Goal: Information Seeking & Learning: Learn about a topic

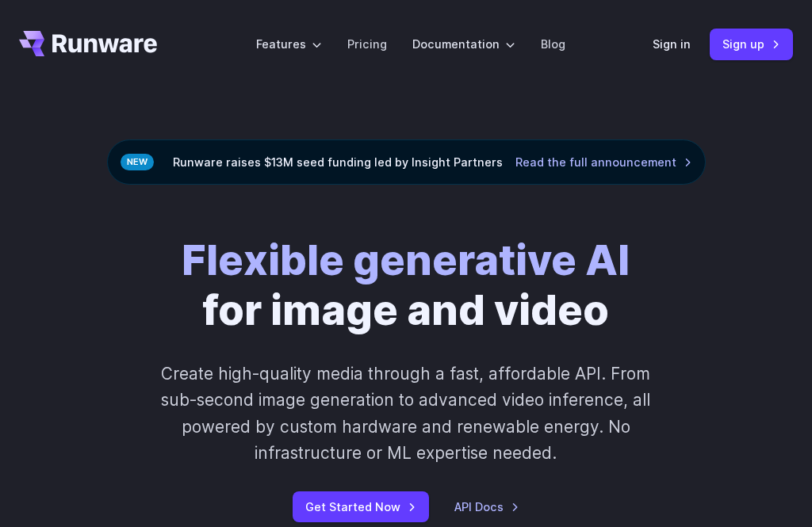
click at [368, 45] on link "Pricing" at bounding box center [367, 44] width 40 height 18
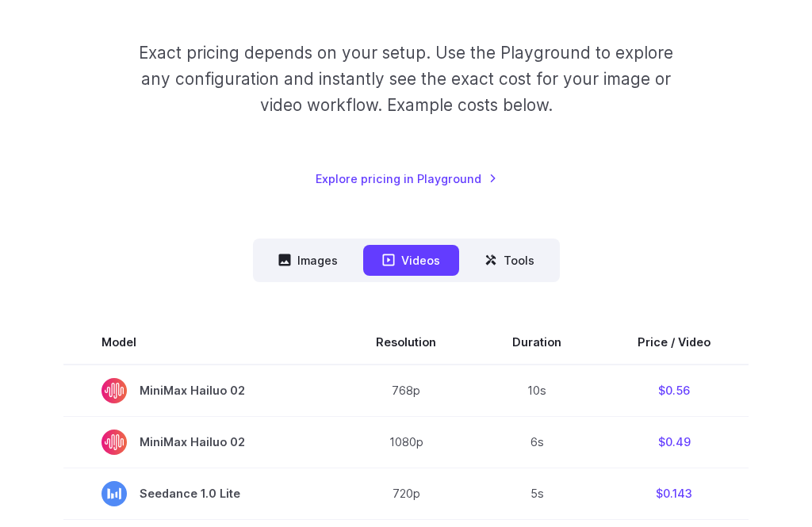
scroll to position [277, 0]
click at [319, 262] on button "Images" at bounding box center [308, 259] width 98 height 31
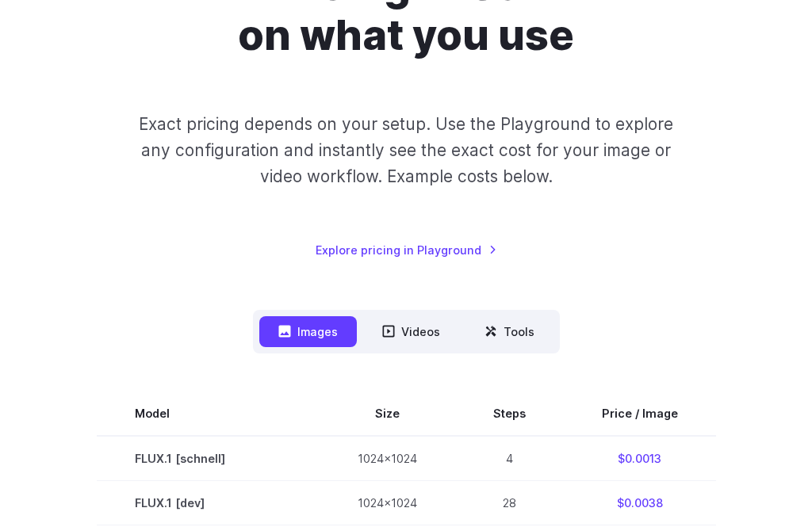
scroll to position [203, 0]
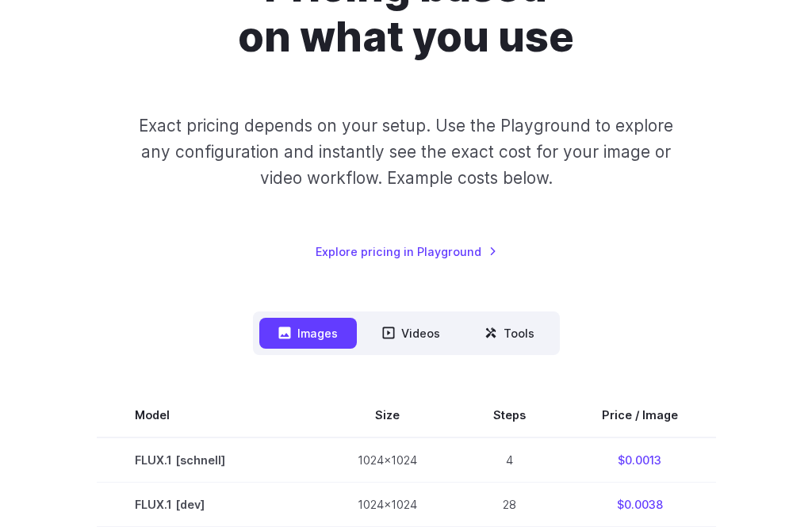
click at [411, 323] on button "Videos" at bounding box center [411, 333] width 96 height 31
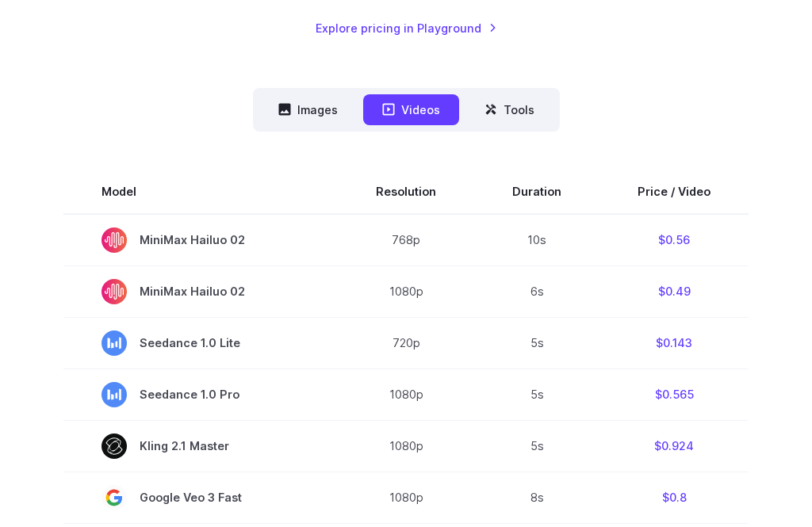
scroll to position [427, 0]
click at [308, 110] on button "Images" at bounding box center [308, 109] width 98 height 31
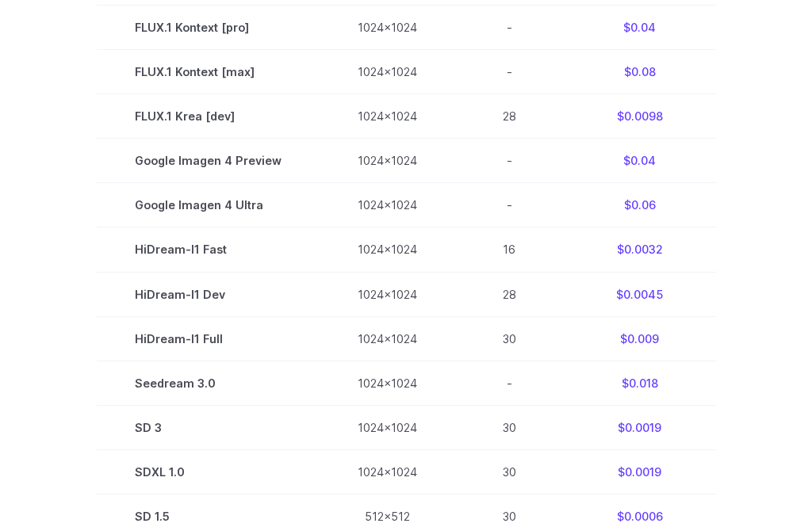
scroll to position [990, 0]
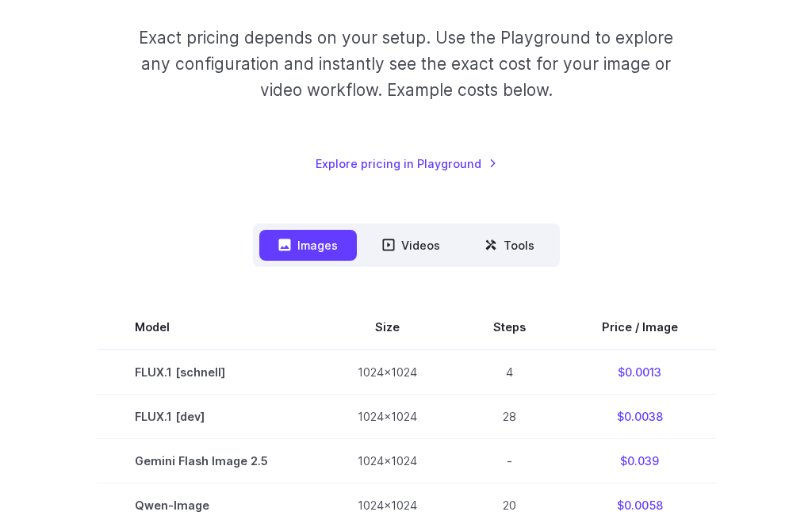
click at [511, 247] on button "Tools" at bounding box center [509, 246] width 88 height 31
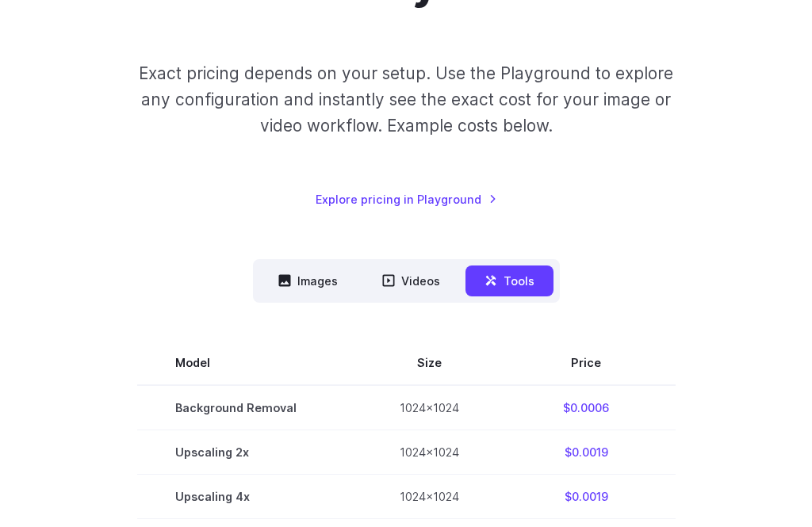
click at [312, 273] on button "Images" at bounding box center [308, 281] width 98 height 31
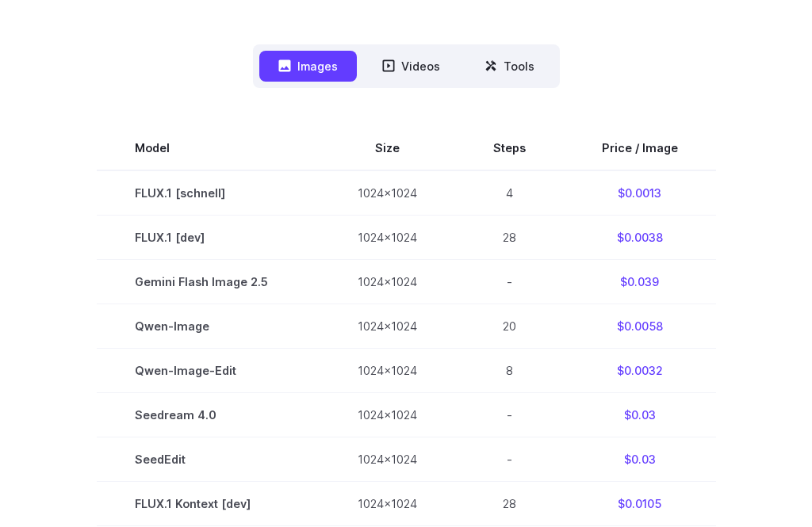
scroll to position [470, 0]
click at [149, 419] on td "Seedream 4.0" at bounding box center [208, 415] width 223 height 44
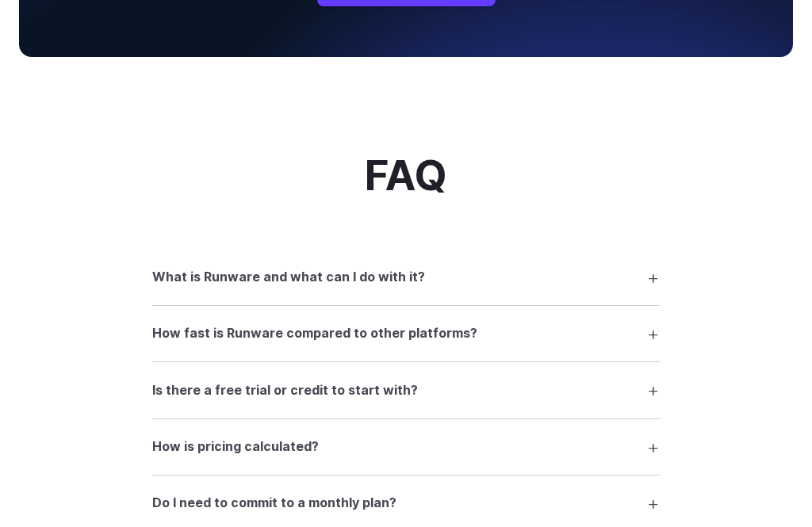
scroll to position [1966, 0]
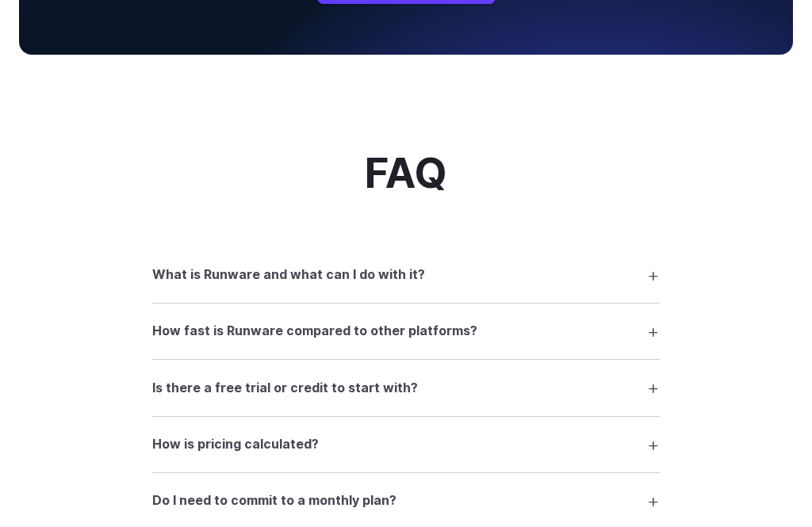
click at [657, 284] on summary "What is Runware and what can I do with it?" at bounding box center [405, 275] width 507 height 30
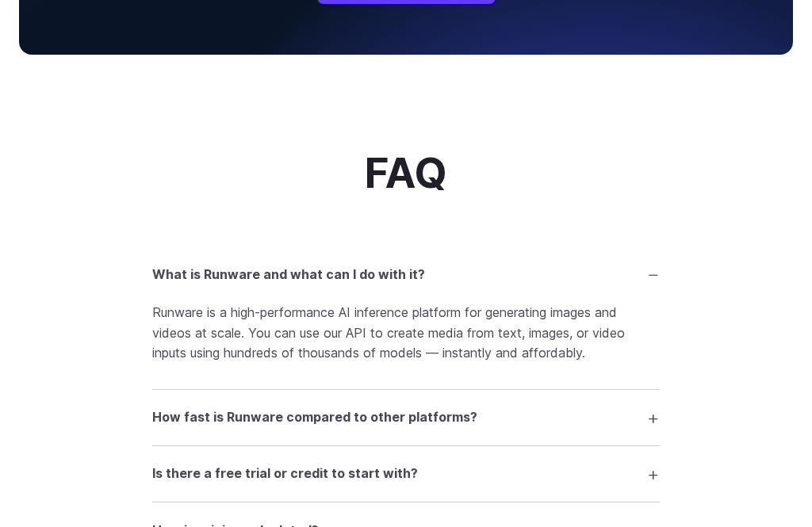
click at [652, 281] on summary "What is Runware and what can I do with it?" at bounding box center [405, 275] width 507 height 30
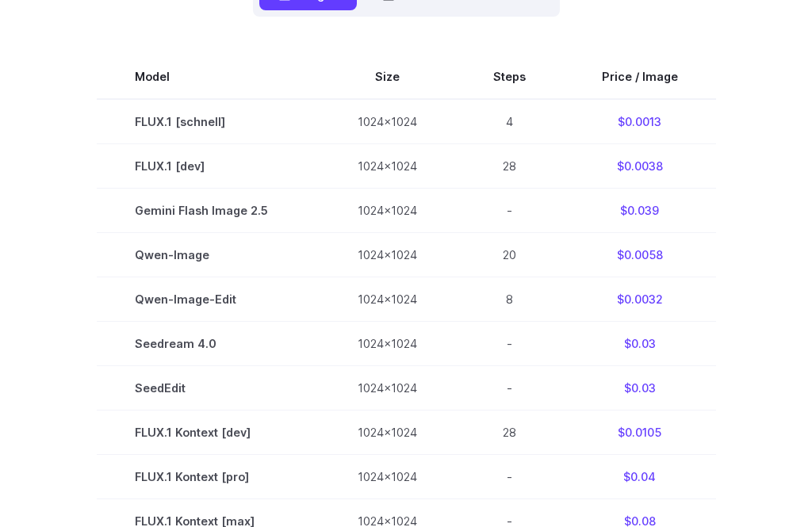
scroll to position [534, 0]
